Goal: Check status: Check status

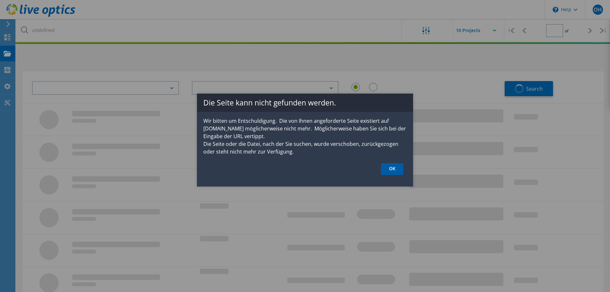
type input "1"
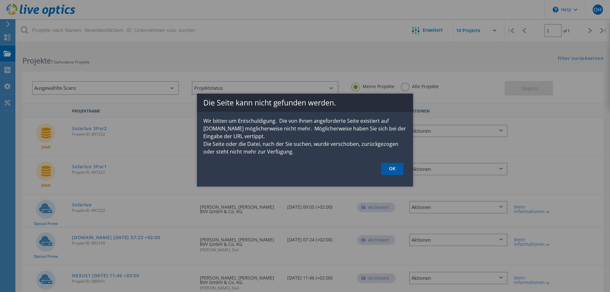
click at [397, 168] on link "OK" at bounding box center [392, 169] width 22 height 12
